Goal: Transaction & Acquisition: Purchase product/service

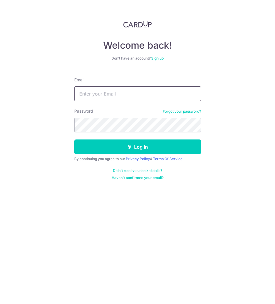
type input "Zaeem@ummi.sg"
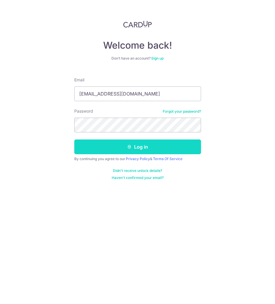
click at [127, 145] on button "Log in" at bounding box center [137, 147] width 127 height 15
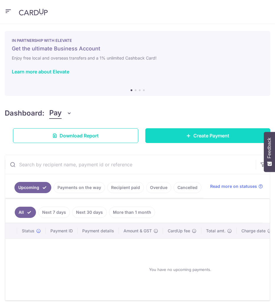
click at [166, 136] on link "Create Payment" at bounding box center [207, 135] width 125 height 15
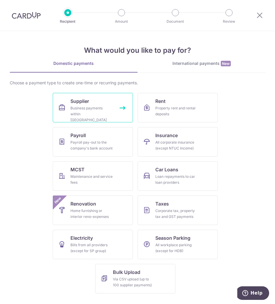
click at [94, 105] on div "Business payments within Singapore" at bounding box center [91, 114] width 42 height 18
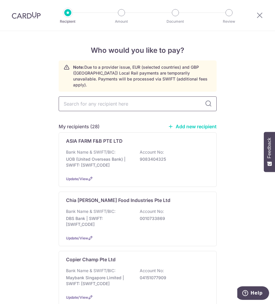
click at [103, 96] on input "text" at bounding box center [138, 103] width 158 height 15
click at [98, 96] on input "text" at bounding box center [138, 103] width 158 height 15
type input "x"
type input "yix"
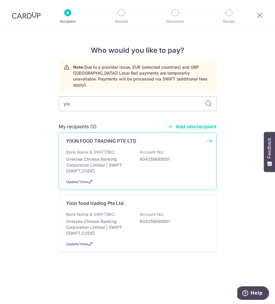
click at [96, 149] on p "Bank Name & SWIFT/BIC:" at bounding box center [91, 152] width 50 height 6
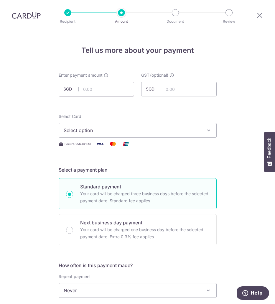
click at [100, 87] on input "text" at bounding box center [97, 89] width 76 height 15
type input "5,942.30"
click at [151, 136] on button "Select option" at bounding box center [138, 130] width 158 height 15
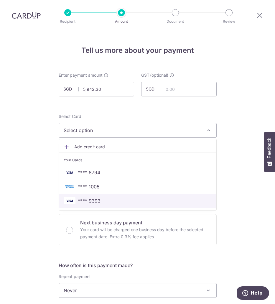
click at [117, 199] on span "**** 9393" at bounding box center [138, 200] width 148 height 7
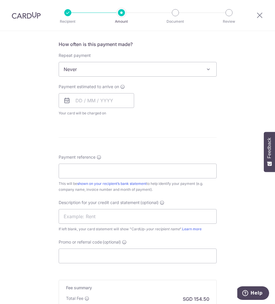
scroll to position [236, 0]
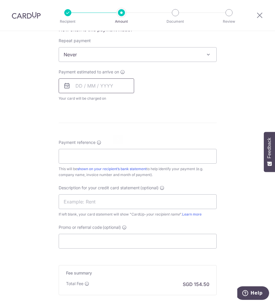
click at [94, 87] on input "text" at bounding box center [97, 85] width 76 height 15
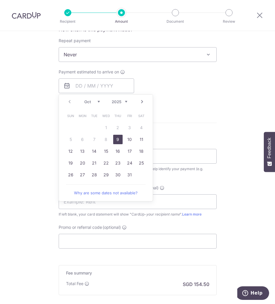
click at [117, 140] on link "9" at bounding box center [117, 139] width 9 height 9
type input "09/10/2025"
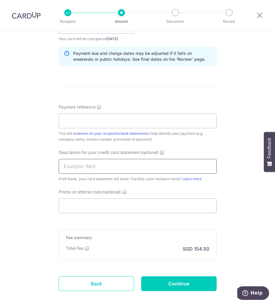
scroll to position [324, 0]
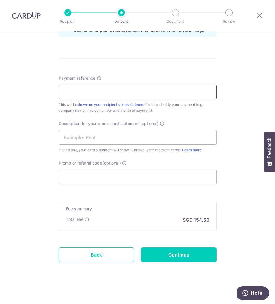
click at [103, 94] on input "Payment reference" at bounding box center [138, 92] width 158 height 15
type input "Zack Syabas Pte Ltd"
click at [89, 134] on input "text" at bounding box center [138, 137] width 158 height 15
type input "ZS Yixin"
click at [92, 173] on input "Promo or referral code (optional)" at bounding box center [138, 177] width 158 height 15
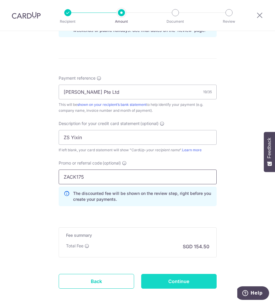
type input "ZACK175"
click at [173, 282] on input "Continue" at bounding box center [179, 281] width 76 height 15
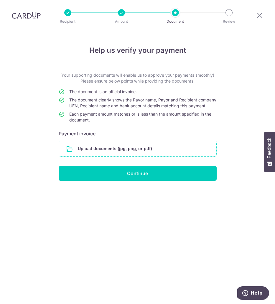
click at [134, 155] on input "file" at bounding box center [138, 148] width 158 height 15
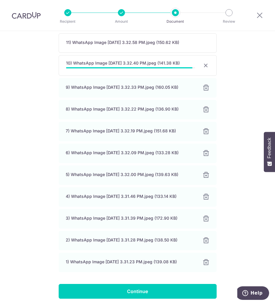
scroll to position [59, 0]
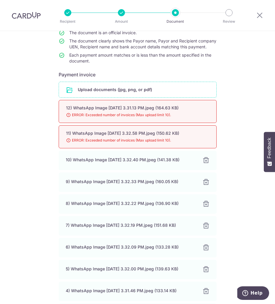
click at [248, 74] on div "Help us verify your payment Your supporting documents will enable us to approve…" at bounding box center [137, 196] width 275 height 449
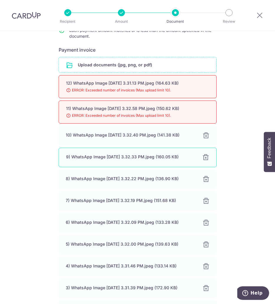
scroll to position [147, 0]
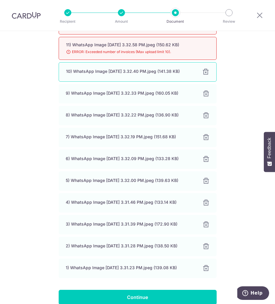
click at [209, 78] on div "10) WhatsApp Image [DATE] 3.32.40 PM.jpeg (141.38 KB) 100% Done Download" at bounding box center [138, 71] width 158 height 19
click at [206, 76] on div at bounding box center [205, 71] width 7 height 7
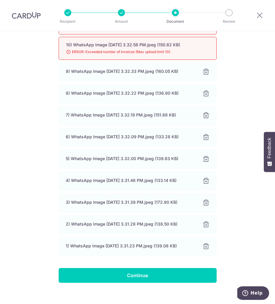
click at [206, 76] on div at bounding box center [206, 71] width 7 height 7
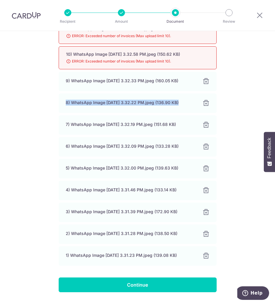
click at [206, 94] on div "8) WhatsApp Image 2025-10-03 at 3.32.22 PM.jpeg (136.90 KB) 100% Done Download" at bounding box center [138, 103] width 158 height 19
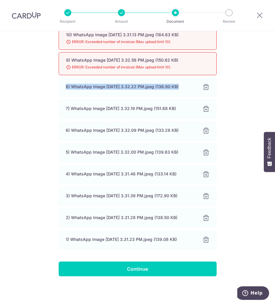
click at [206, 80] on div "8) WhatsApp Image 2025-10-03 at 3.32.22 PM.jpeg (136.90 KB) 100% Done Download" at bounding box center [138, 87] width 158 height 19
click at [205, 87] on div at bounding box center [205, 87] width 7 height 7
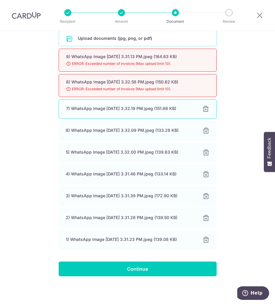
drag, startPoint x: 206, startPoint y: 105, endPoint x: 205, endPoint y: 111, distance: 6.5
click at [206, 105] on div "7) WhatsApp Image 2025-10-03 at 3.32.19 PM.jpeg (151.68 KB) 100% Done Download" at bounding box center [138, 108] width 158 height 19
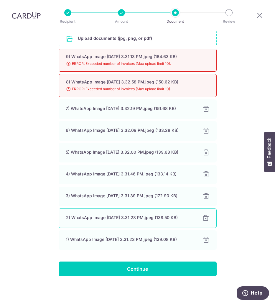
click at [204, 241] on div at bounding box center [206, 240] width 7 height 7
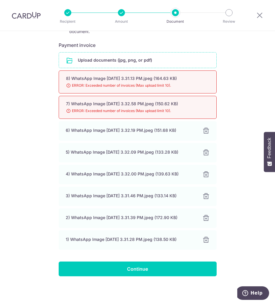
click at [204, 229] on div "8) WhatsApp Image 2025-10-03 at 3.31.13 PM.jpeg (164.63 KB) 98% Done Download E…" at bounding box center [138, 159] width 158 height 179
click at [204, 236] on div "1) WhatsApp Image 2025-10-03 at 3.31.28 PM.jpeg (138.50 KB) 100% Done Download" at bounding box center [138, 239] width 158 height 19
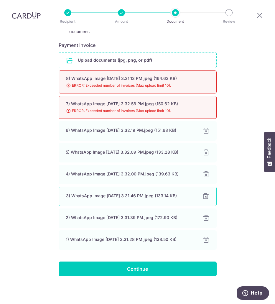
click at [205, 221] on div at bounding box center [206, 218] width 7 height 7
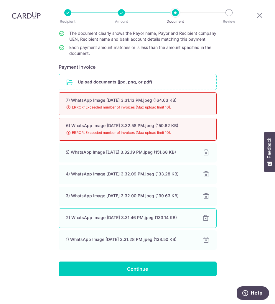
click at [204, 218] on div at bounding box center [205, 218] width 7 height 7
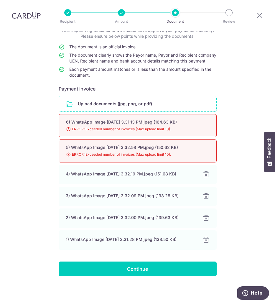
click at [204, 218] on div at bounding box center [206, 218] width 7 height 7
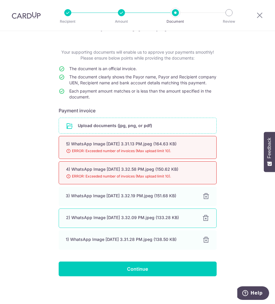
click at [204, 218] on div at bounding box center [205, 218] width 7 height 7
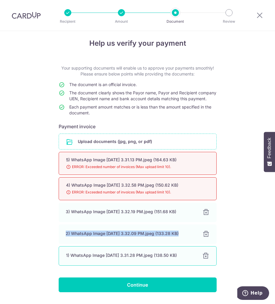
click at [204, 216] on div at bounding box center [206, 212] width 7 height 7
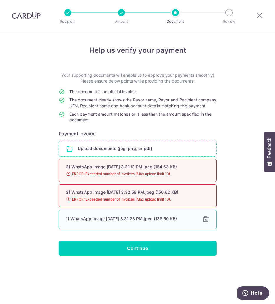
scroll to position [0, 0]
click at [204, 223] on div at bounding box center [205, 219] width 7 height 7
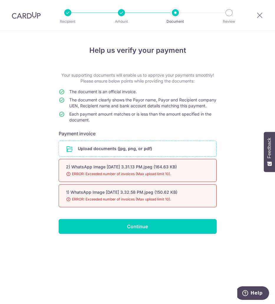
click at [139, 177] on span "ERROR: Exceeded number of invoices (Max upload limit 10)." at bounding box center [130, 174] width 129 height 6
click at [116, 152] on input "file" at bounding box center [138, 148] width 158 height 15
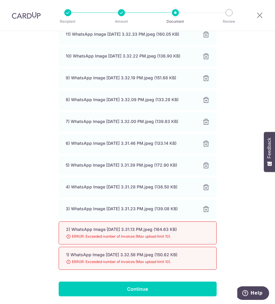
scroll to position [182, 0]
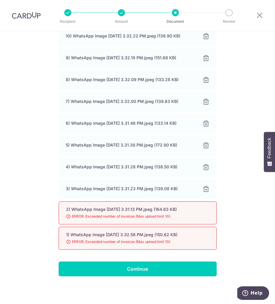
click at [151, 271] on input "Continue" at bounding box center [138, 269] width 158 height 15
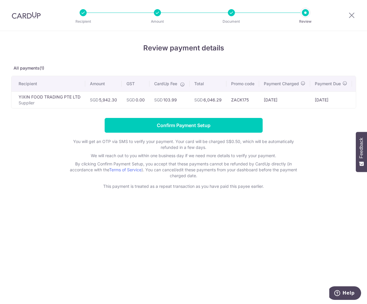
click at [61, 220] on div "Review payment details All payments(1) Recipient Amount GST CardUp Fee Total Pr…" at bounding box center [183, 167] width 367 height 273
drag, startPoint x: 86, startPoint y: 243, endPoint x: 88, endPoint y: 240, distance: 3.8
click at [86, 243] on div "Review payment details All payments(1) Recipient Amount GST CardUp Fee Total Pr…" at bounding box center [183, 167] width 367 height 273
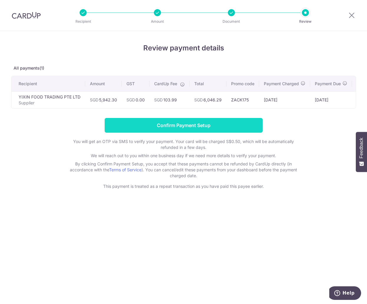
click at [166, 129] on input "Confirm Payment Setup" at bounding box center [184, 125] width 158 height 15
